Goal: Find specific page/section: Find specific page/section

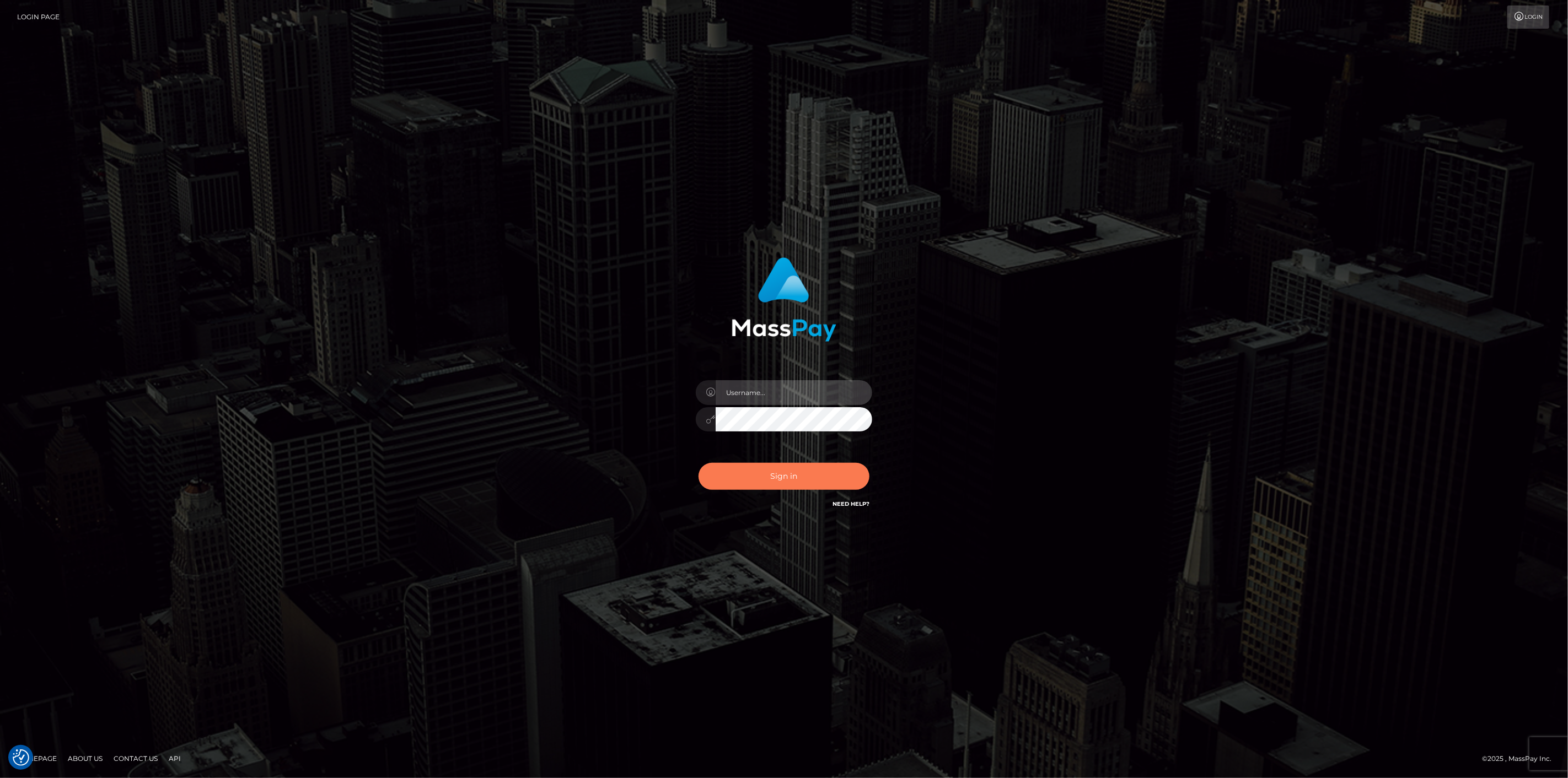
type input "scott.cm"
click at [829, 482] on button "Sign in" at bounding box center [784, 476] width 171 height 27
type input "scott.cm"
click at [801, 488] on button "Sign in" at bounding box center [784, 476] width 171 height 27
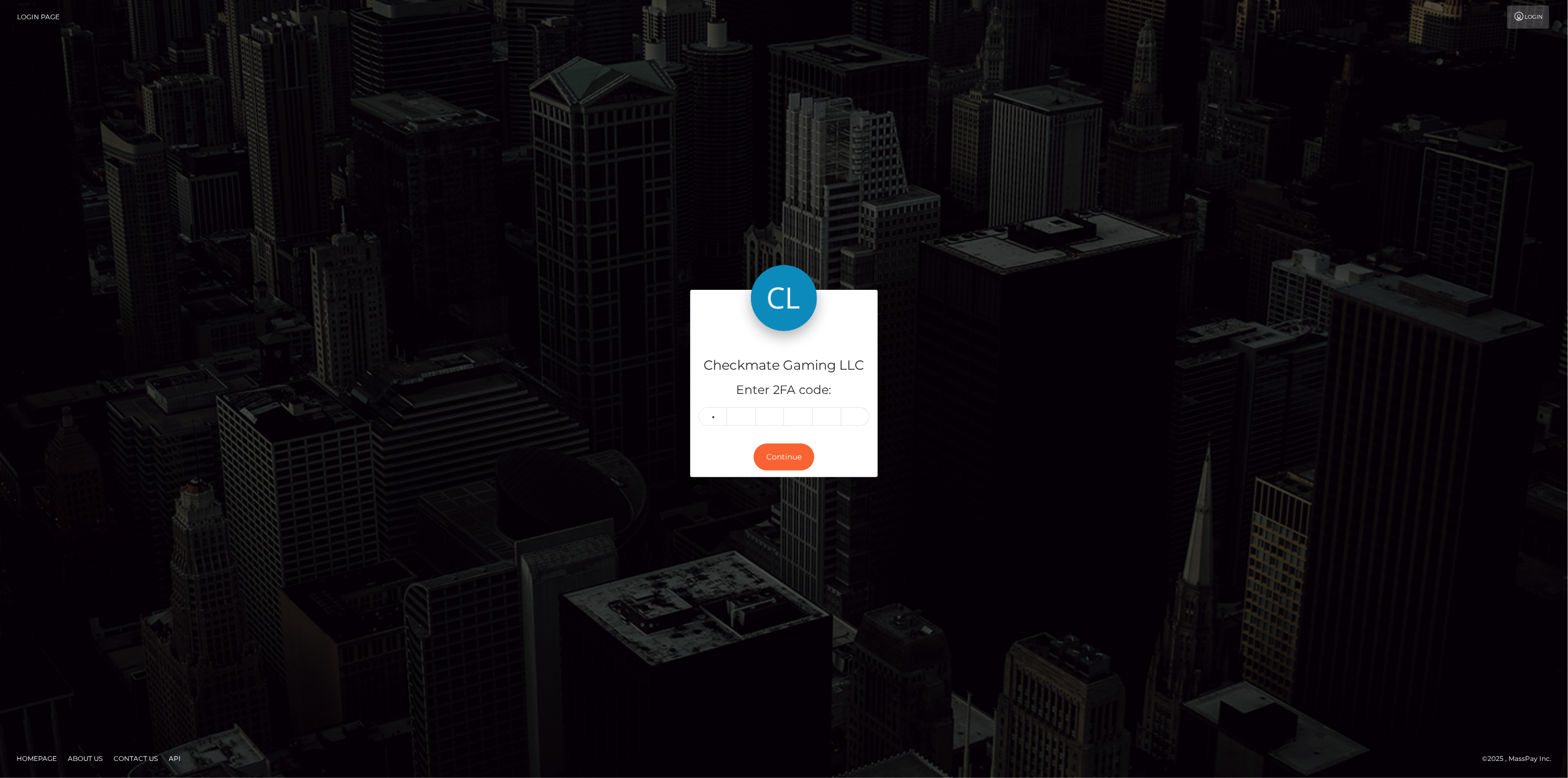
type input "1"
type input "5"
type input "4"
type input "2"
type input "0"
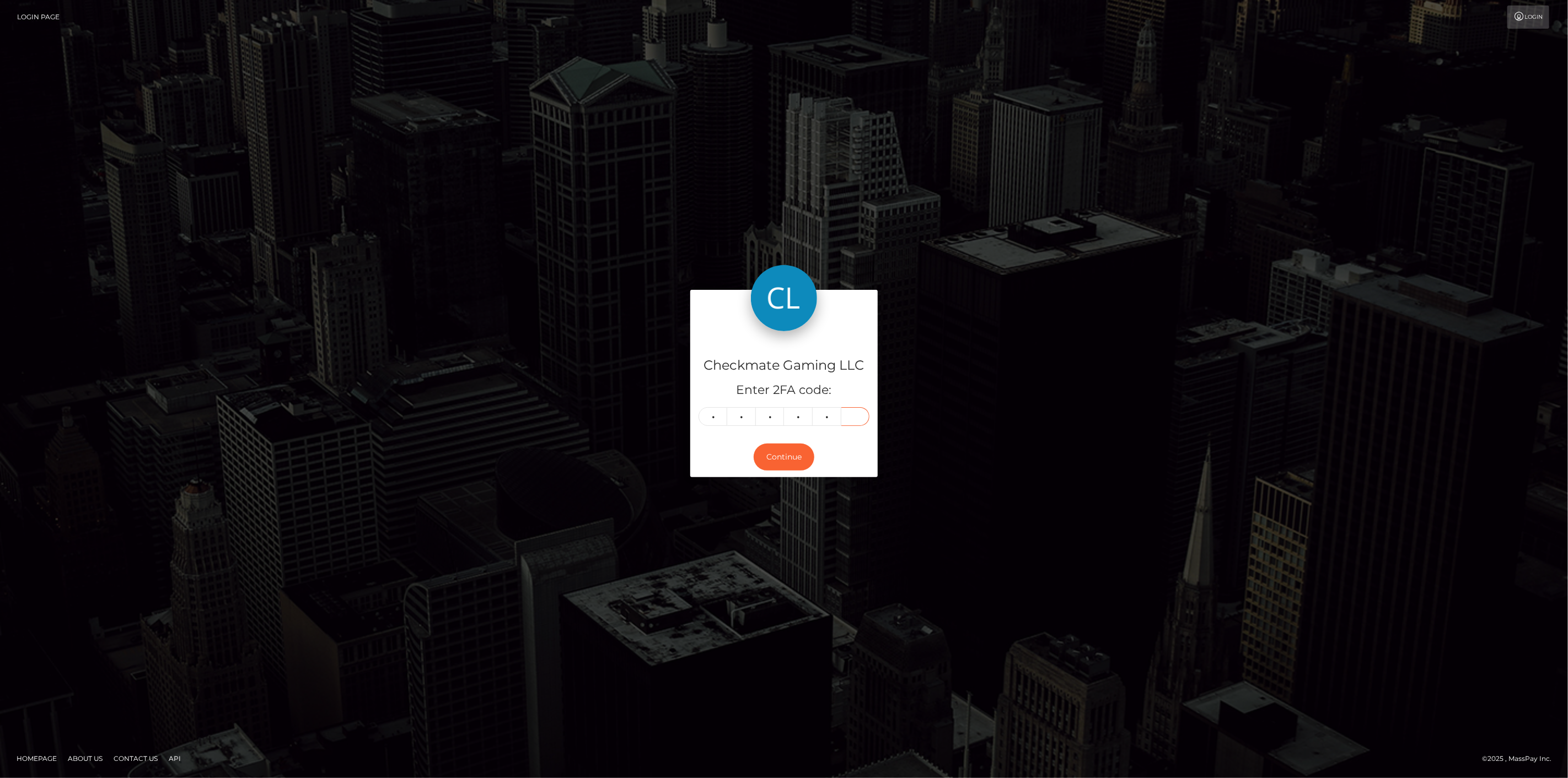
type input "4"
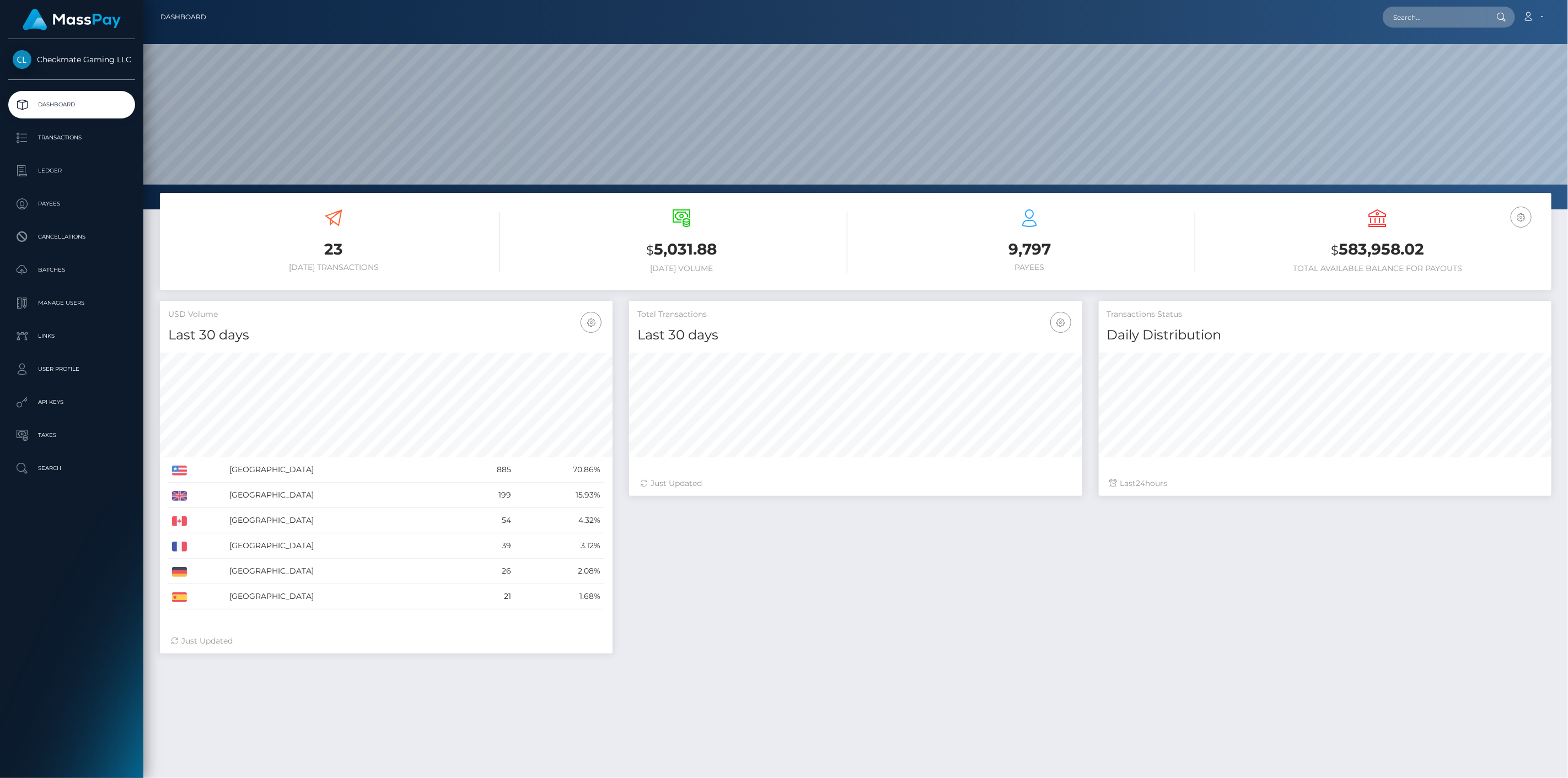
scroll to position [195, 454]
click at [83, 210] on p "Payees" at bounding box center [71, 203] width 118 height 17
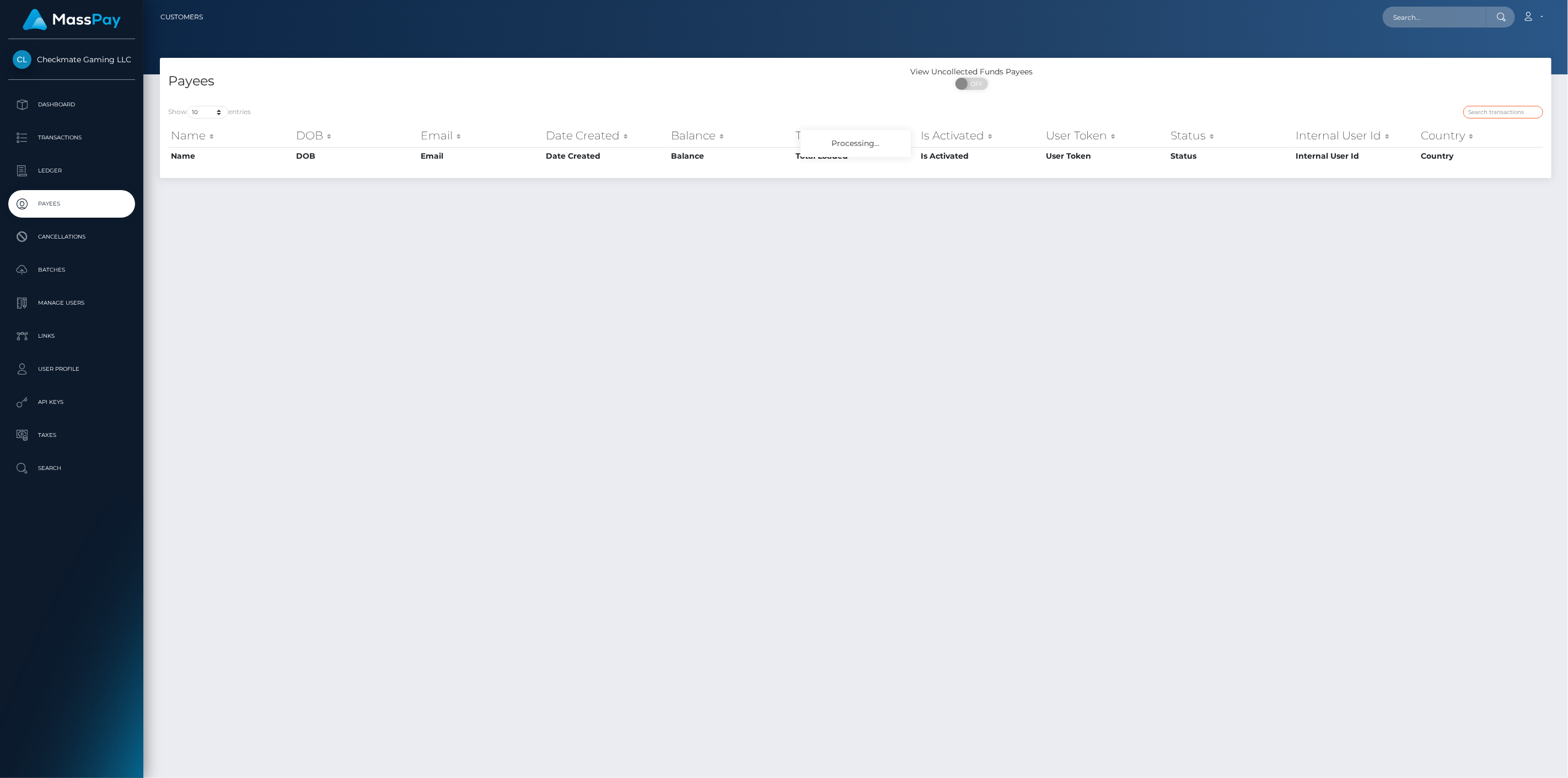
click at [1490, 108] on input "search" at bounding box center [1503, 112] width 80 height 13
paste input "12302"
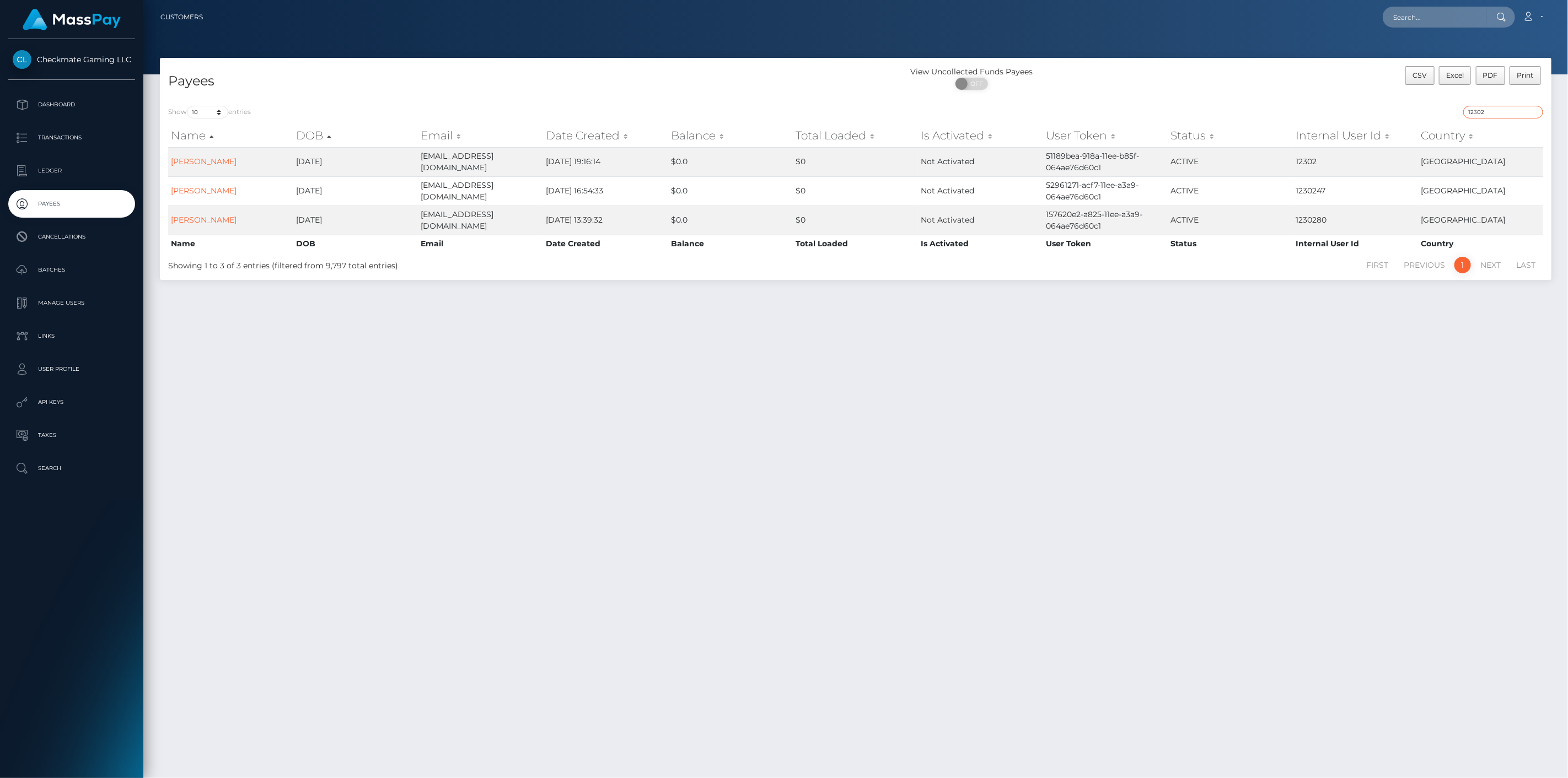
type input "12302"
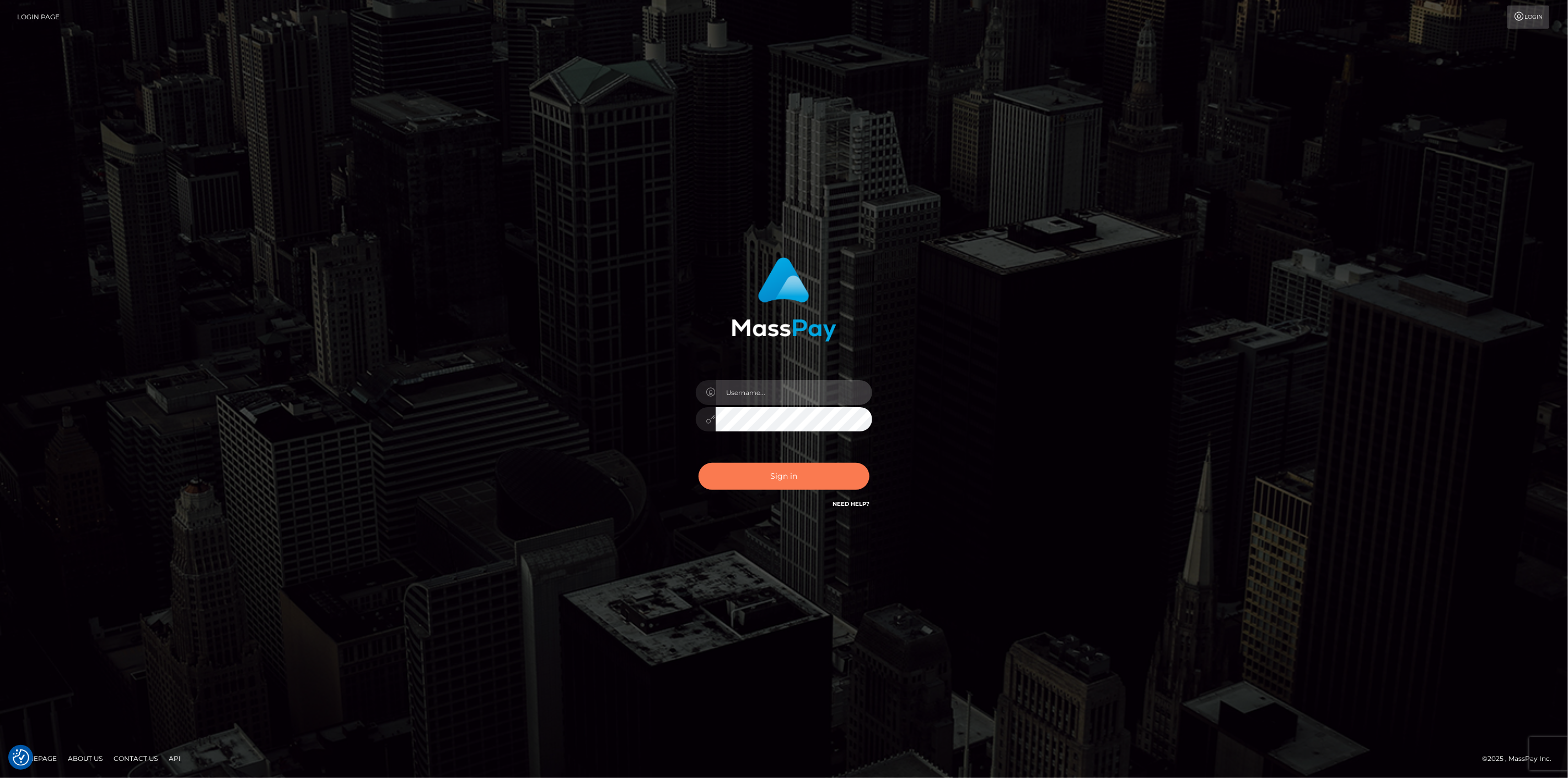
type input "[DOMAIN_NAME]"
click at [789, 477] on button "Sign in" at bounding box center [784, 476] width 171 height 27
type input "scott.cm"
click at [781, 480] on button "Sign in" at bounding box center [784, 476] width 171 height 27
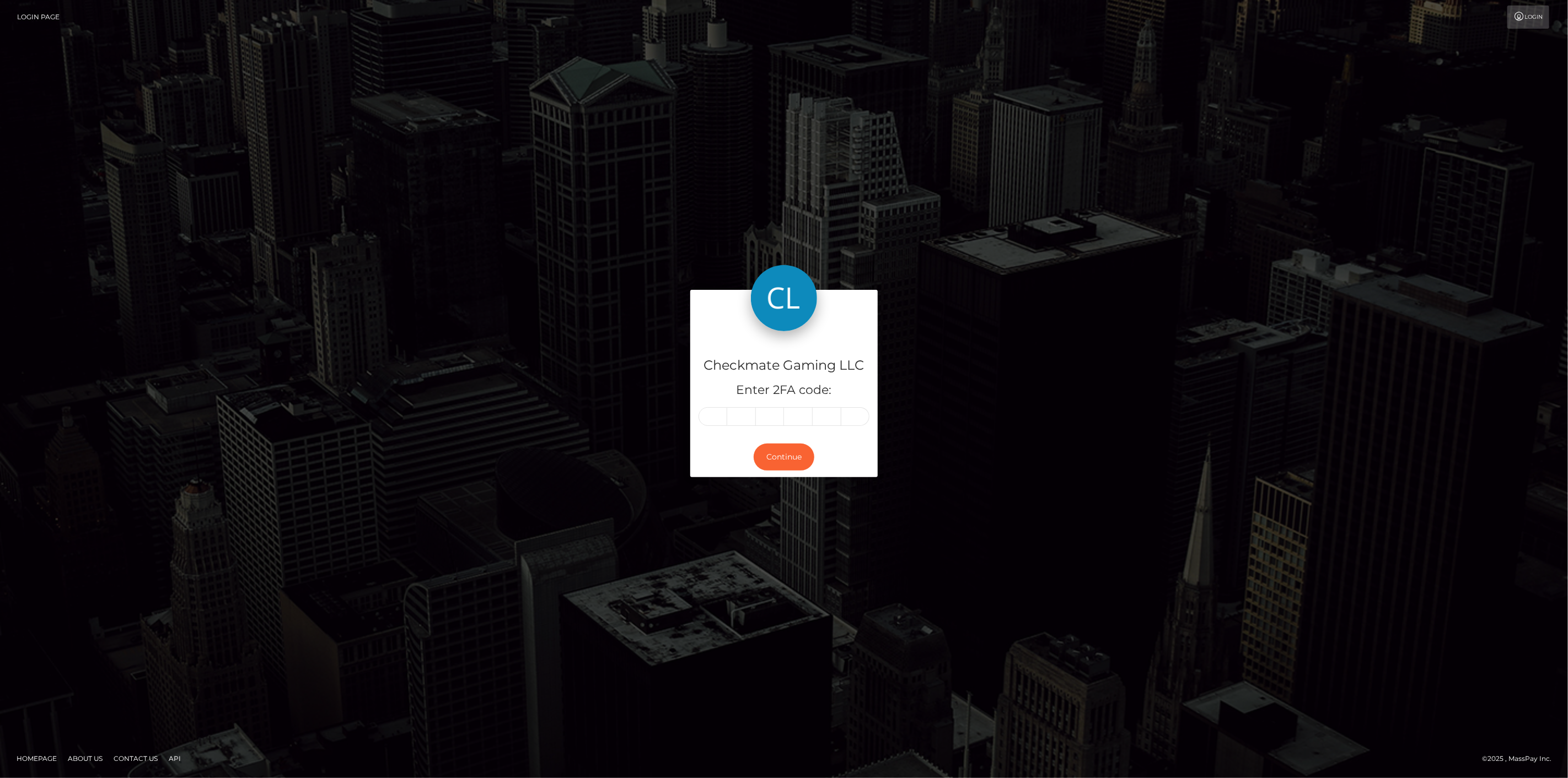
click at [709, 418] on input "text" at bounding box center [713, 417] width 29 height 19
type input "6"
type input "3"
type input "7"
type input "3"
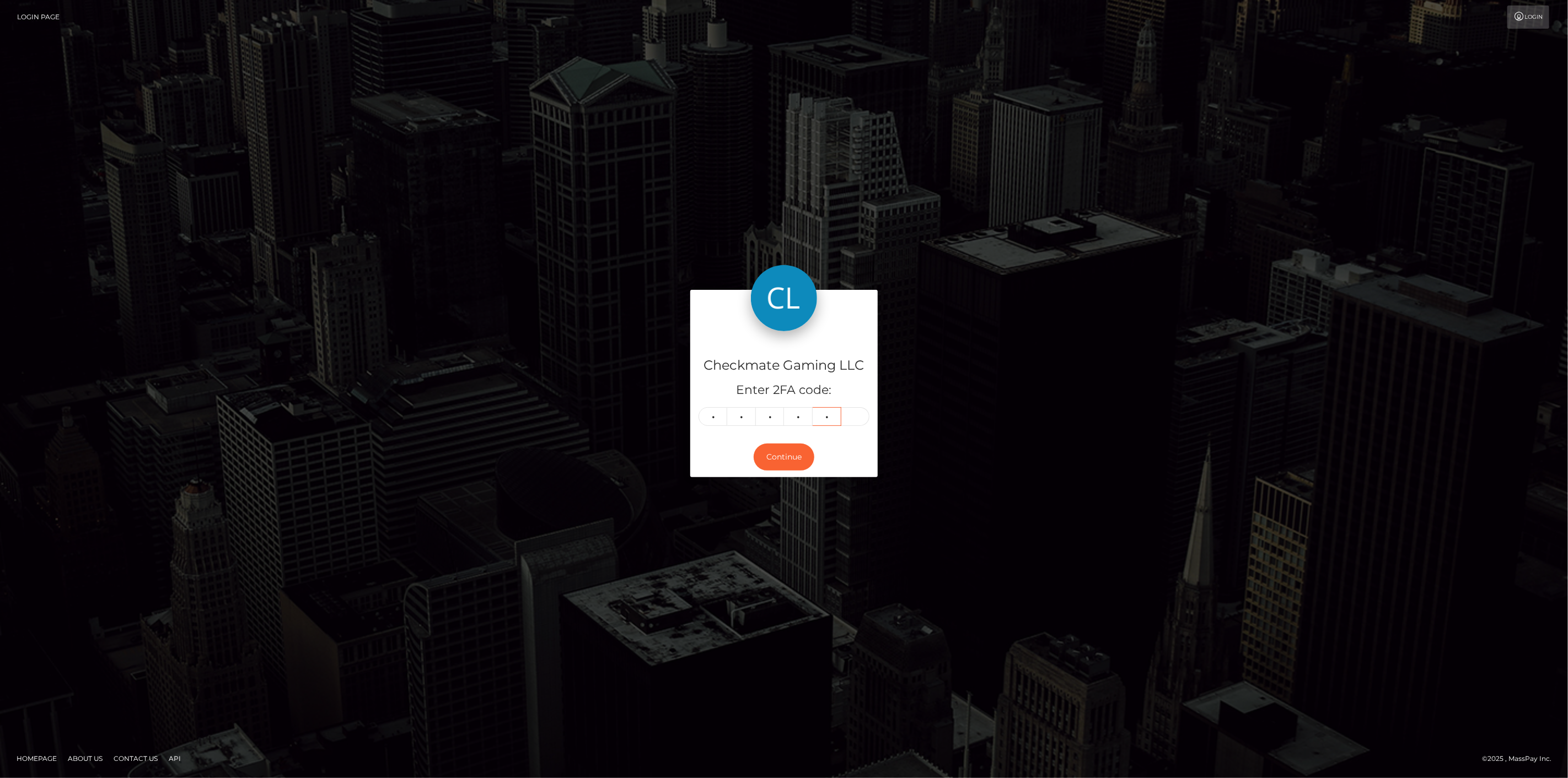
type input "6"
type input "9"
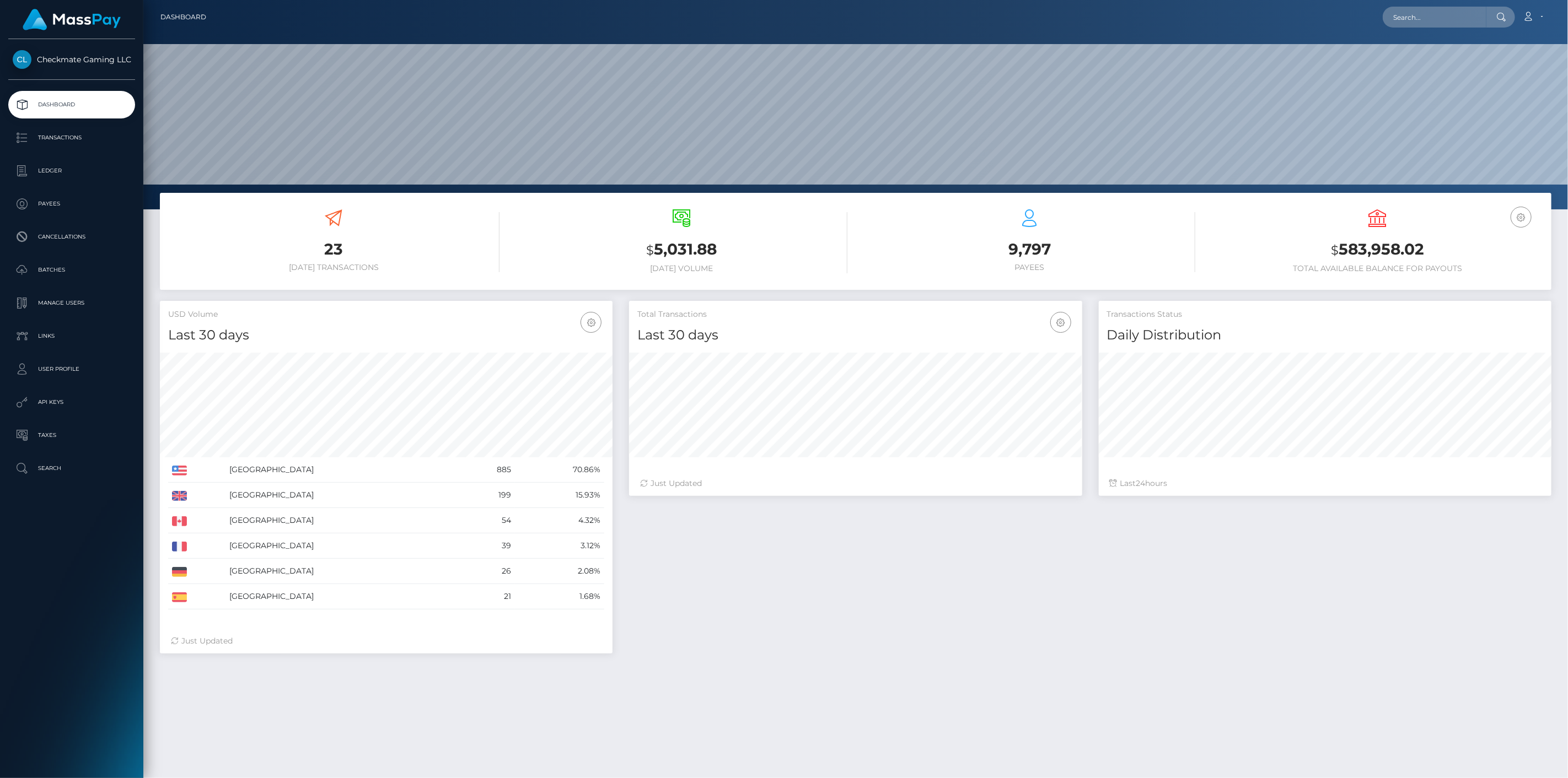
scroll to position [195, 454]
click at [42, 201] on p "Payees" at bounding box center [71, 203] width 118 height 17
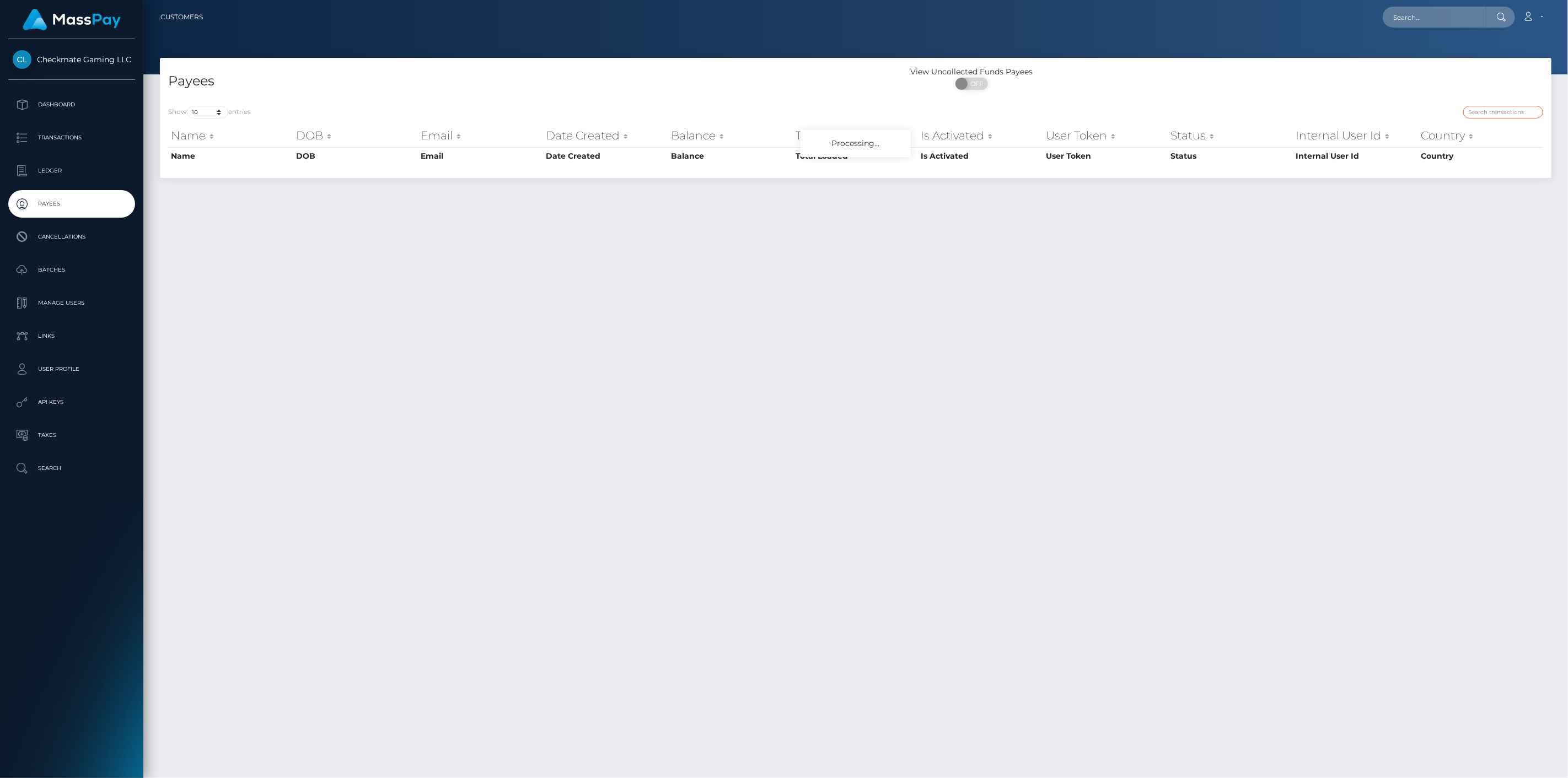
click at [1497, 110] on input "search" at bounding box center [1503, 112] width 80 height 13
paste input "475635"
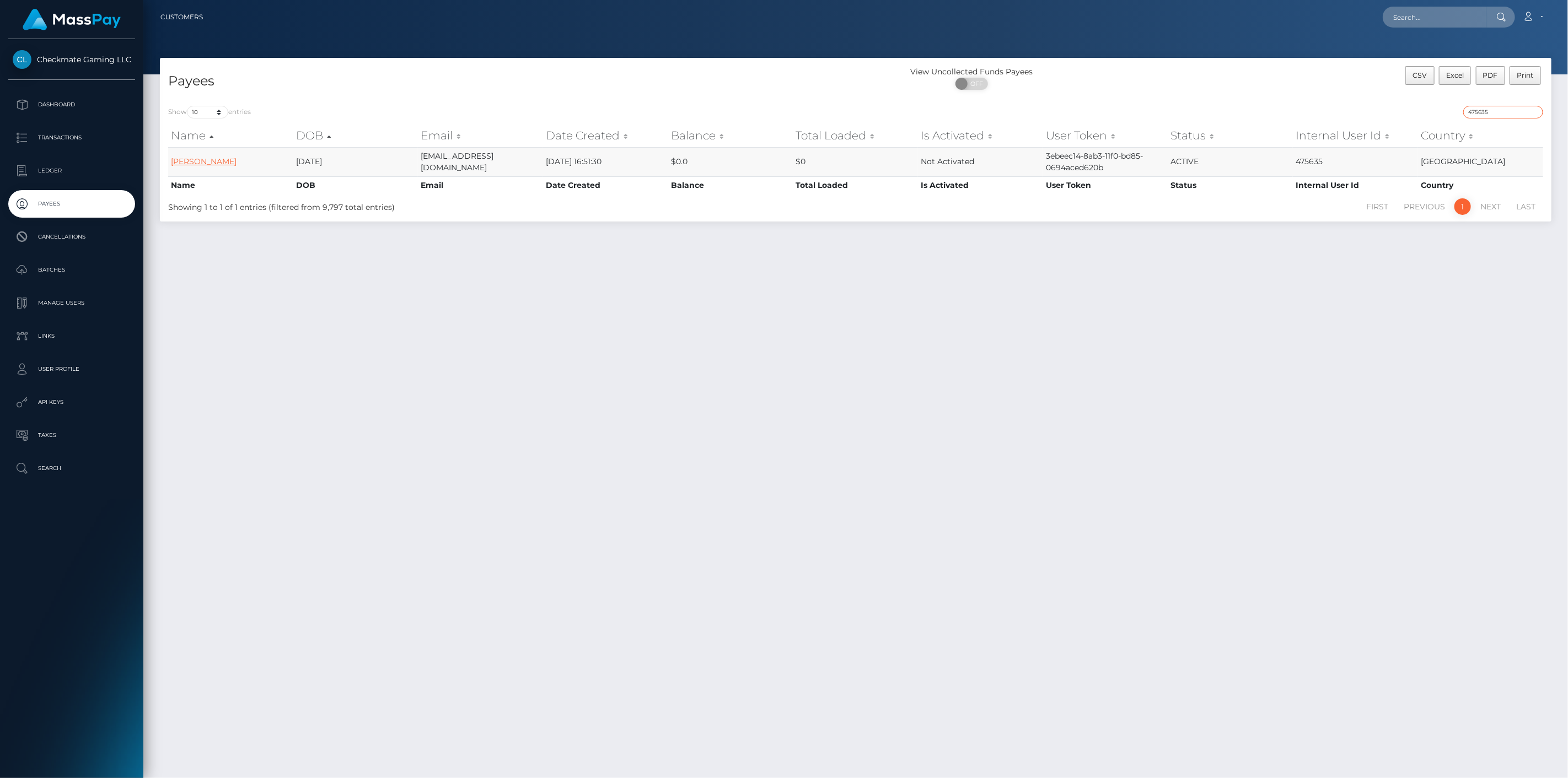
type input "475635"
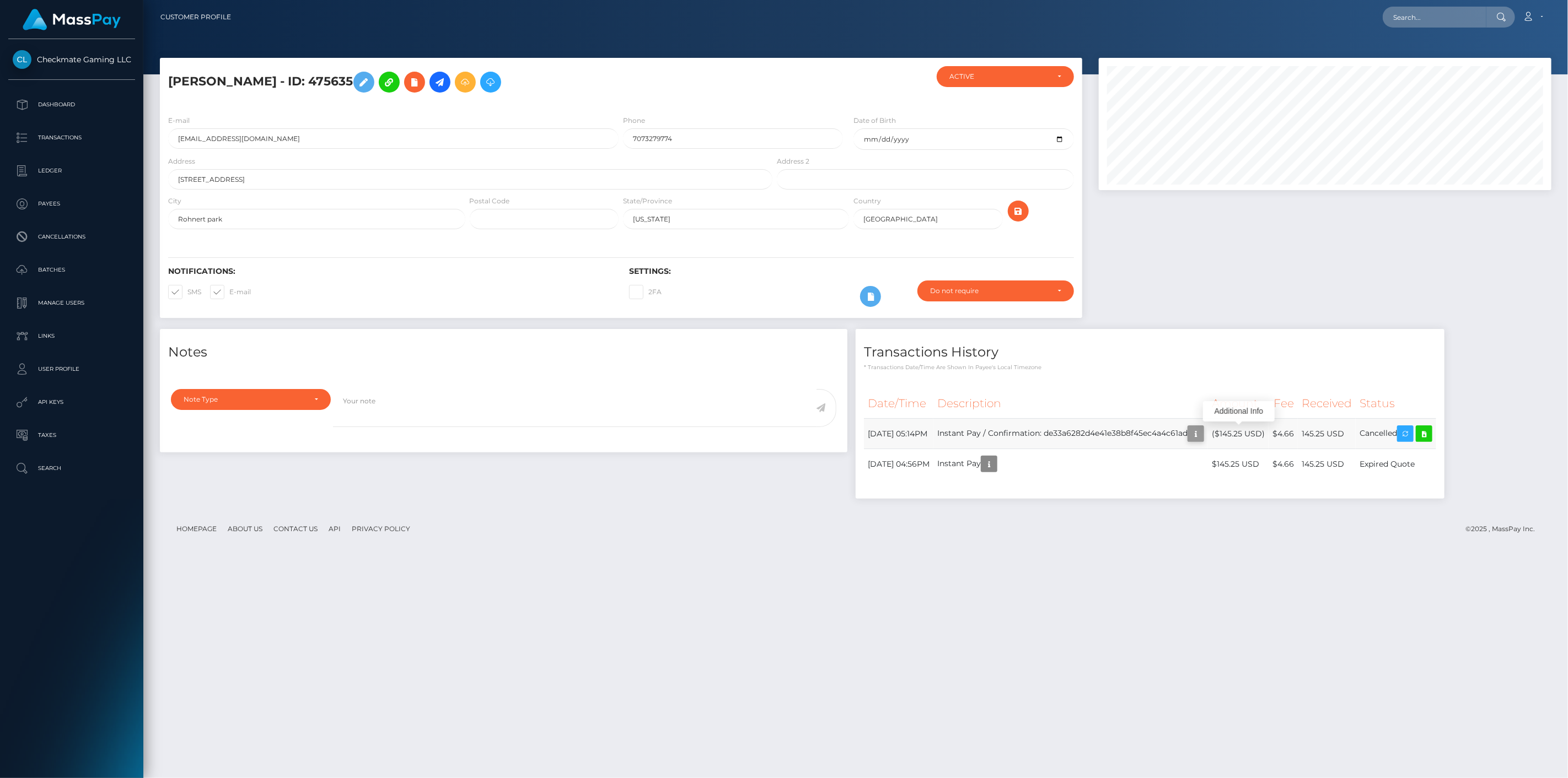
scroll to position [132, 454]
